Goal: Task Accomplishment & Management: Manage account settings

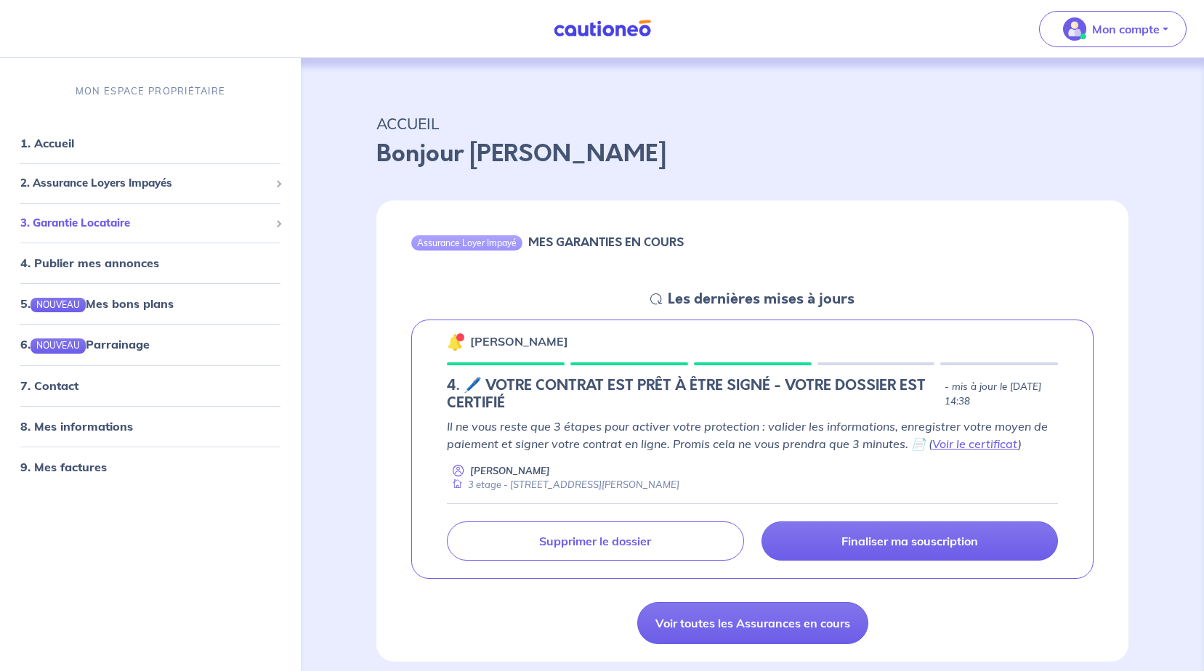
click at [276, 224] on span at bounding box center [278, 223] width 7 height 7
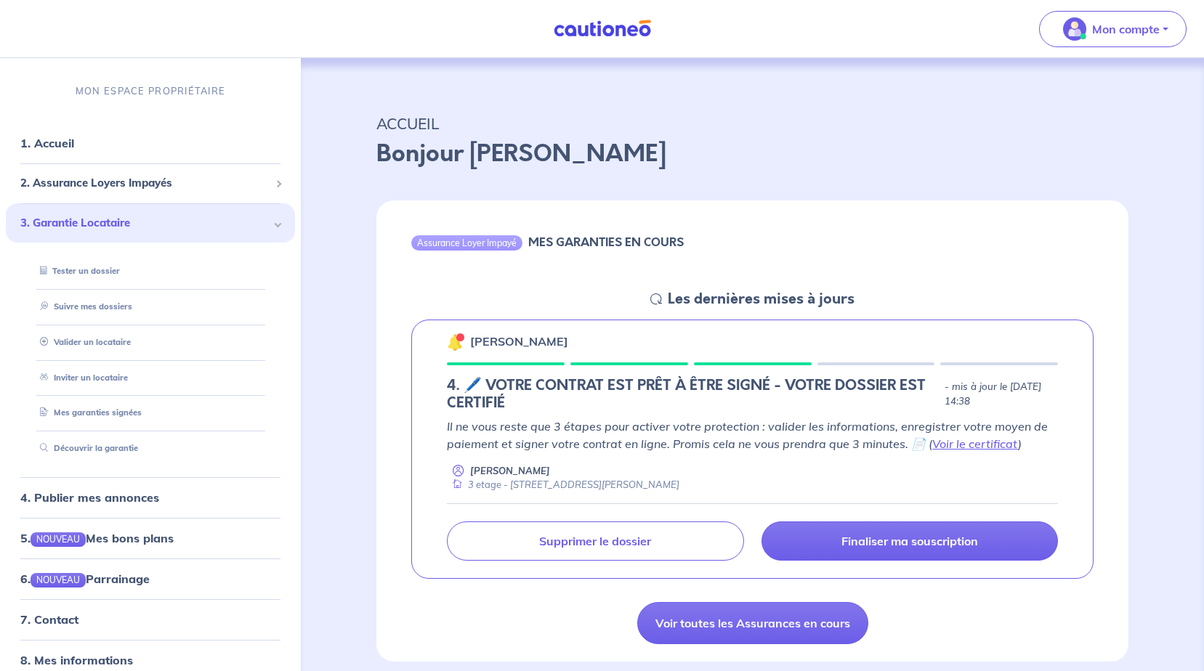
click at [276, 224] on div "3. Garantie Locataire" at bounding box center [150, 223] width 289 height 40
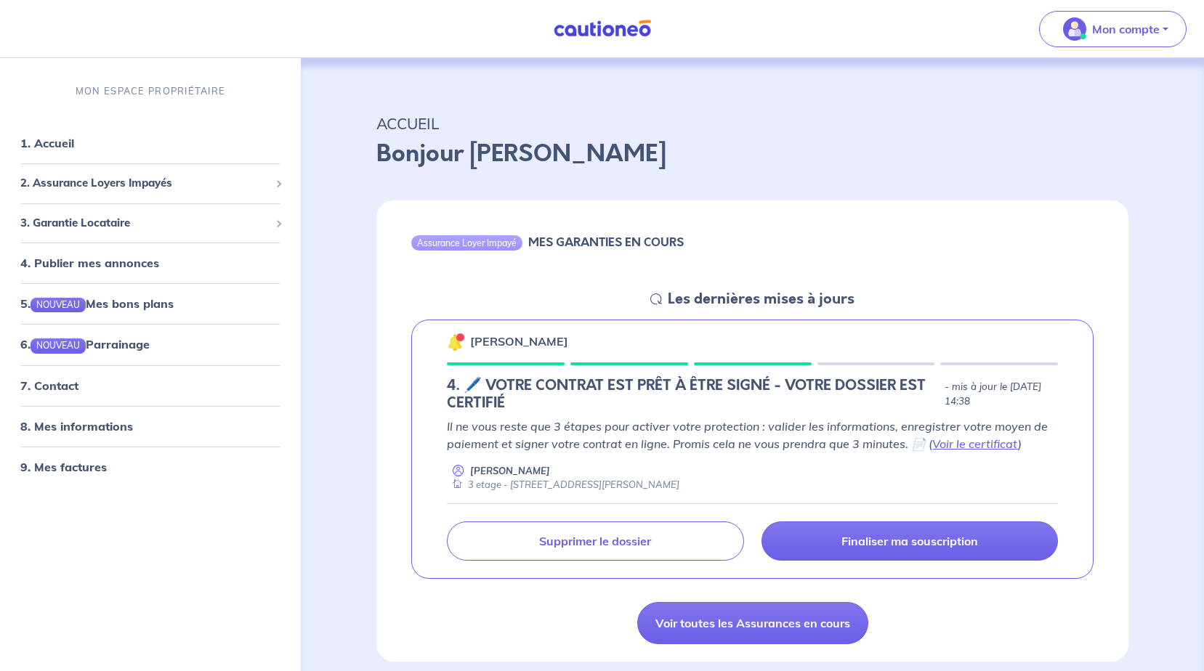
click at [850, 162] on p "Bonjour [PERSON_NAME]" at bounding box center [752, 154] width 752 height 35
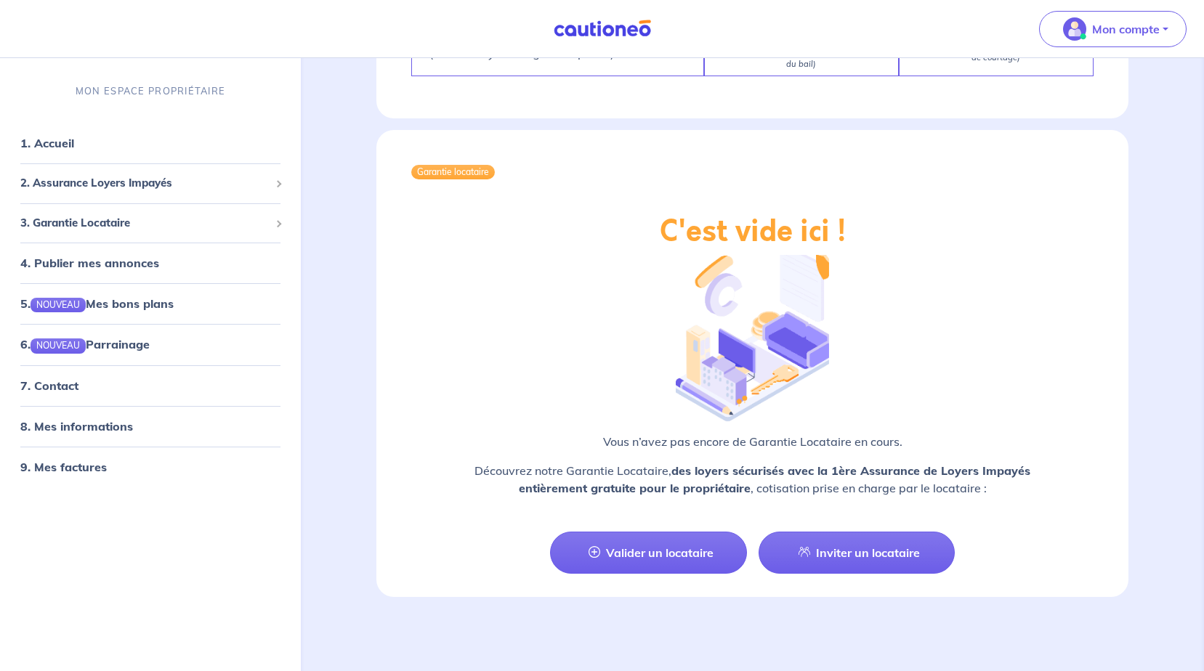
scroll to position [1518, 0]
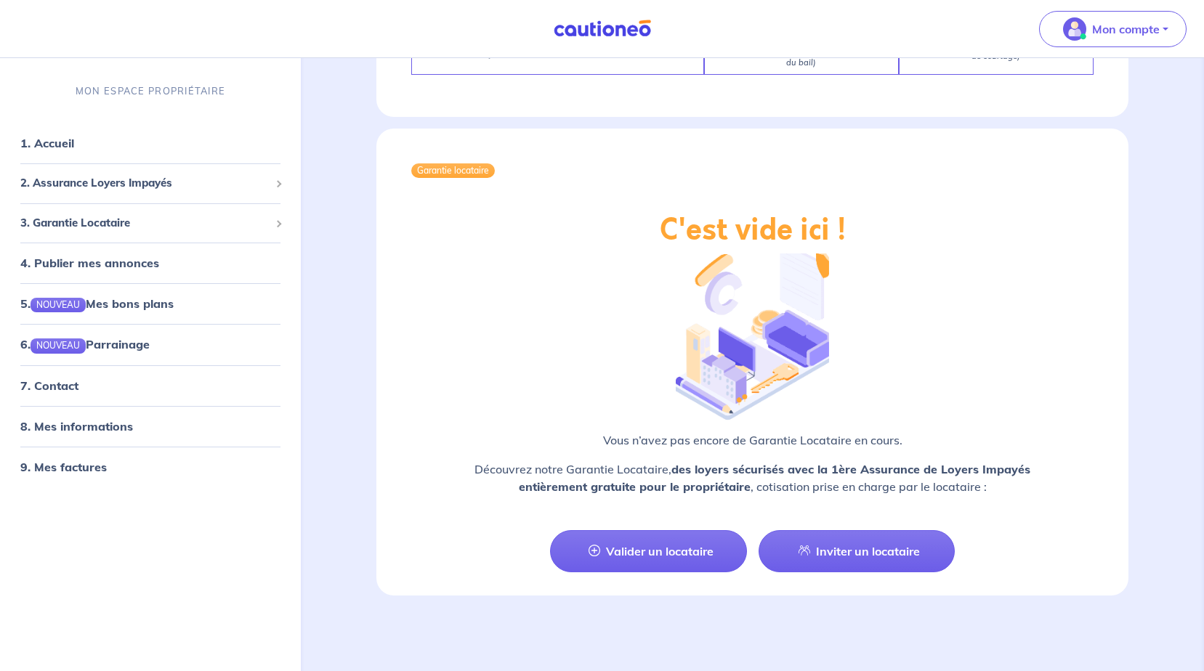
click at [974, 359] on div "C'est vide ici ! Vous n’avez pas encore de Garantie Locataire en cours. Découvr…" at bounding box center [752, 360] width 752 height 295
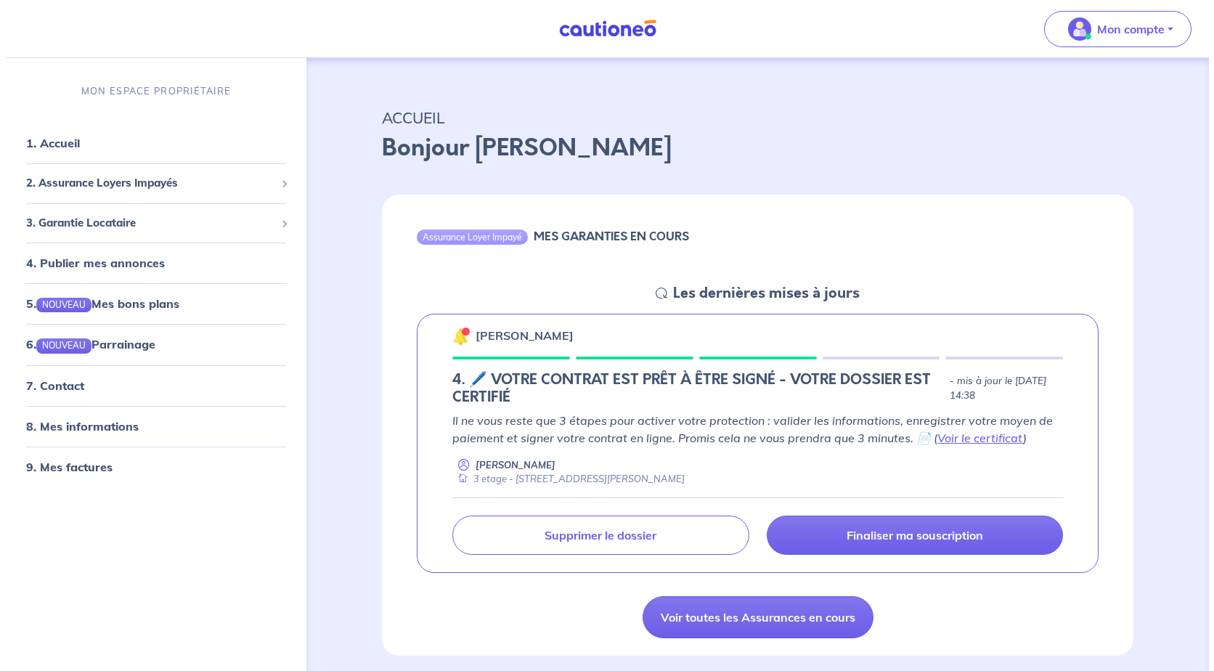
scroll to position [0, 0]
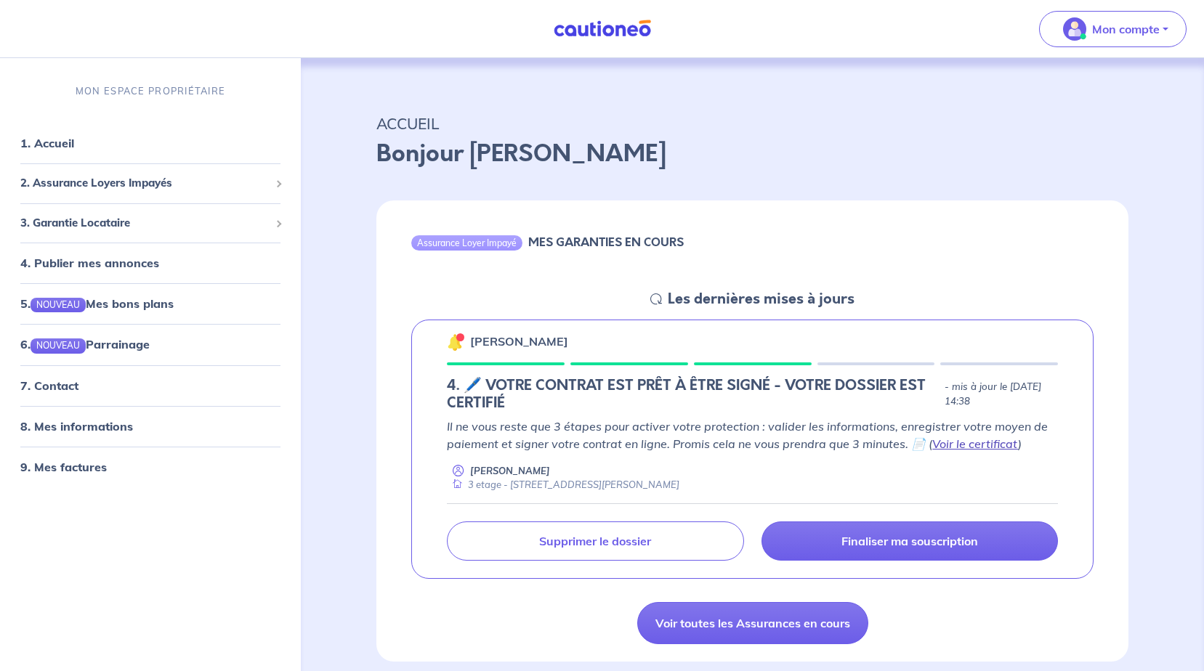
click at [960, 444] on link "Voir le certificat" at bounding box center [975, 444] width 86 height 15
drag, startPoint x: 291, startPoint y: 476, endPoint x: 302, endPoint y: 488, distance: 17.0
click at [107, 474] on link "9. Mes factures" at bounding box center [63, 467] width 86 height 15
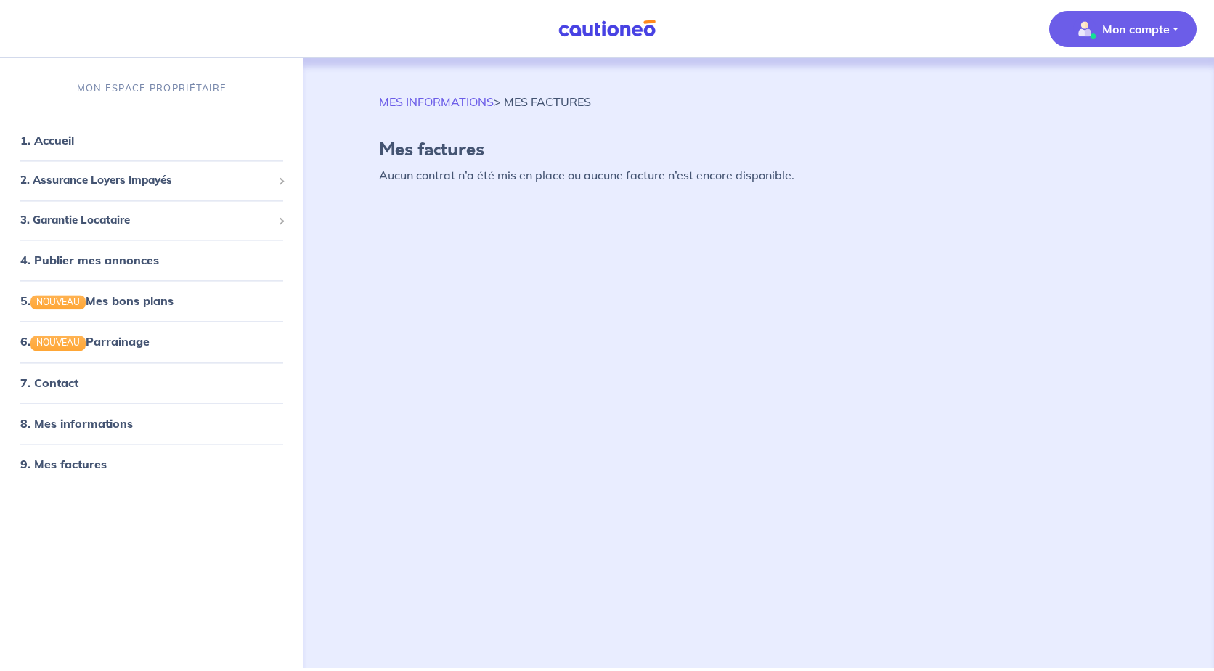
click at [1182, 27] on button "Mon compte" at bounding box center [1123, 29] width 147 height 36
click at [1108, 129] on link "Me déconnecter" at bounding box center [1108, 124] width 117 height 23
